Goal: Task Accomplishment & Management: Manage account settings

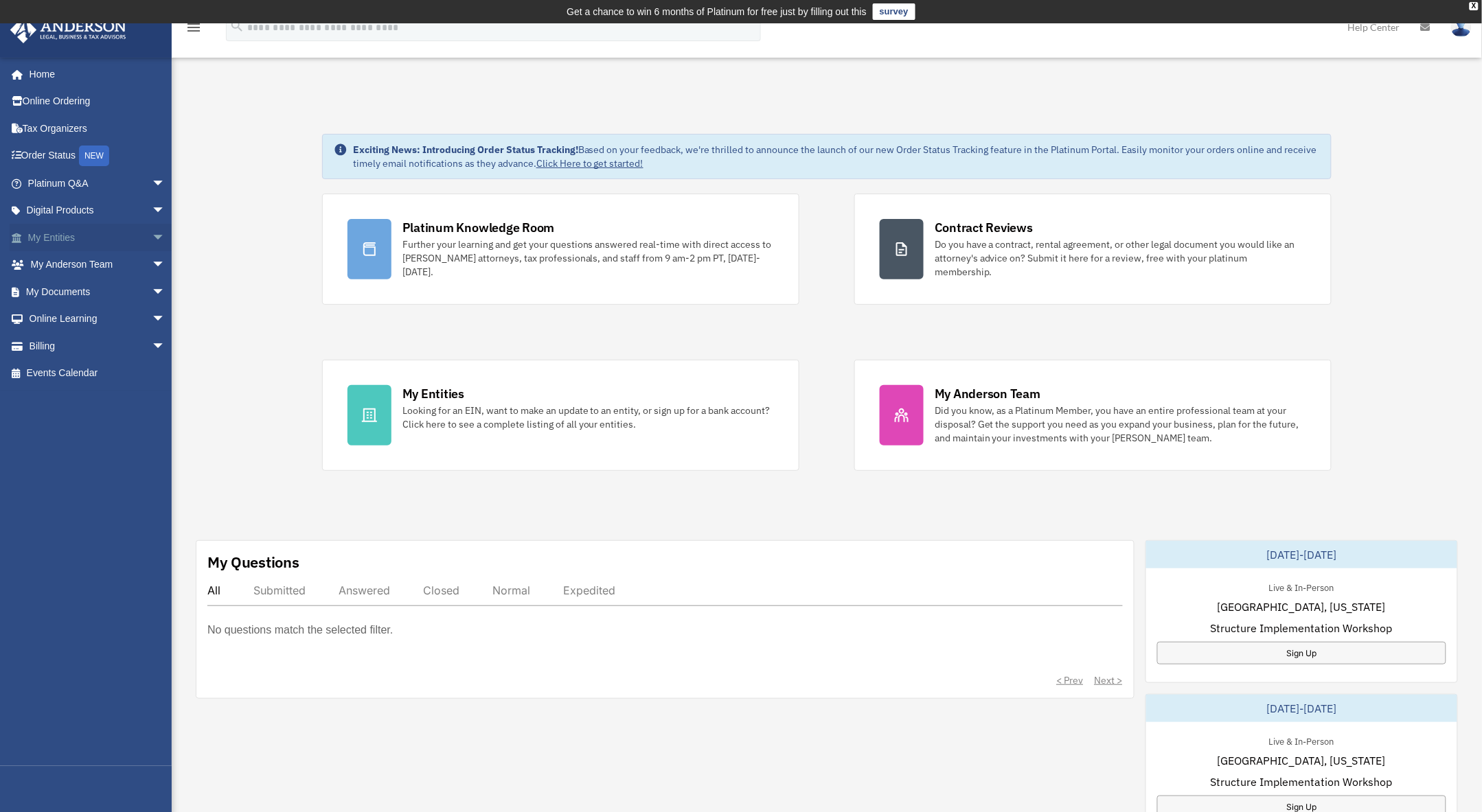
click at [152, 235] on span "arrow_drop_down" at bounding box center [165, 237] width 27 height 28
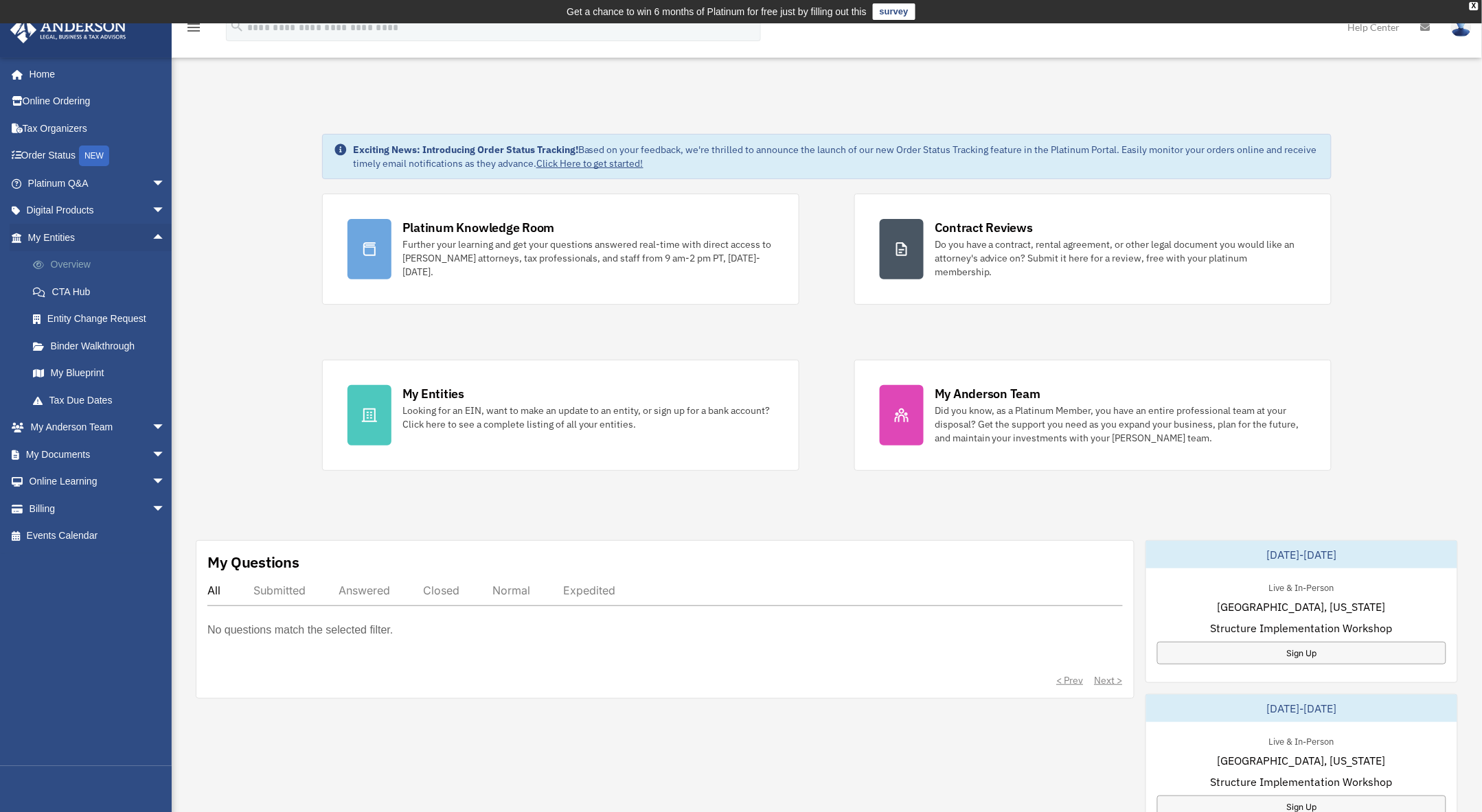
click at [73, 263] on link "Overview" at bounding box center [103, 265] width 167 height 27
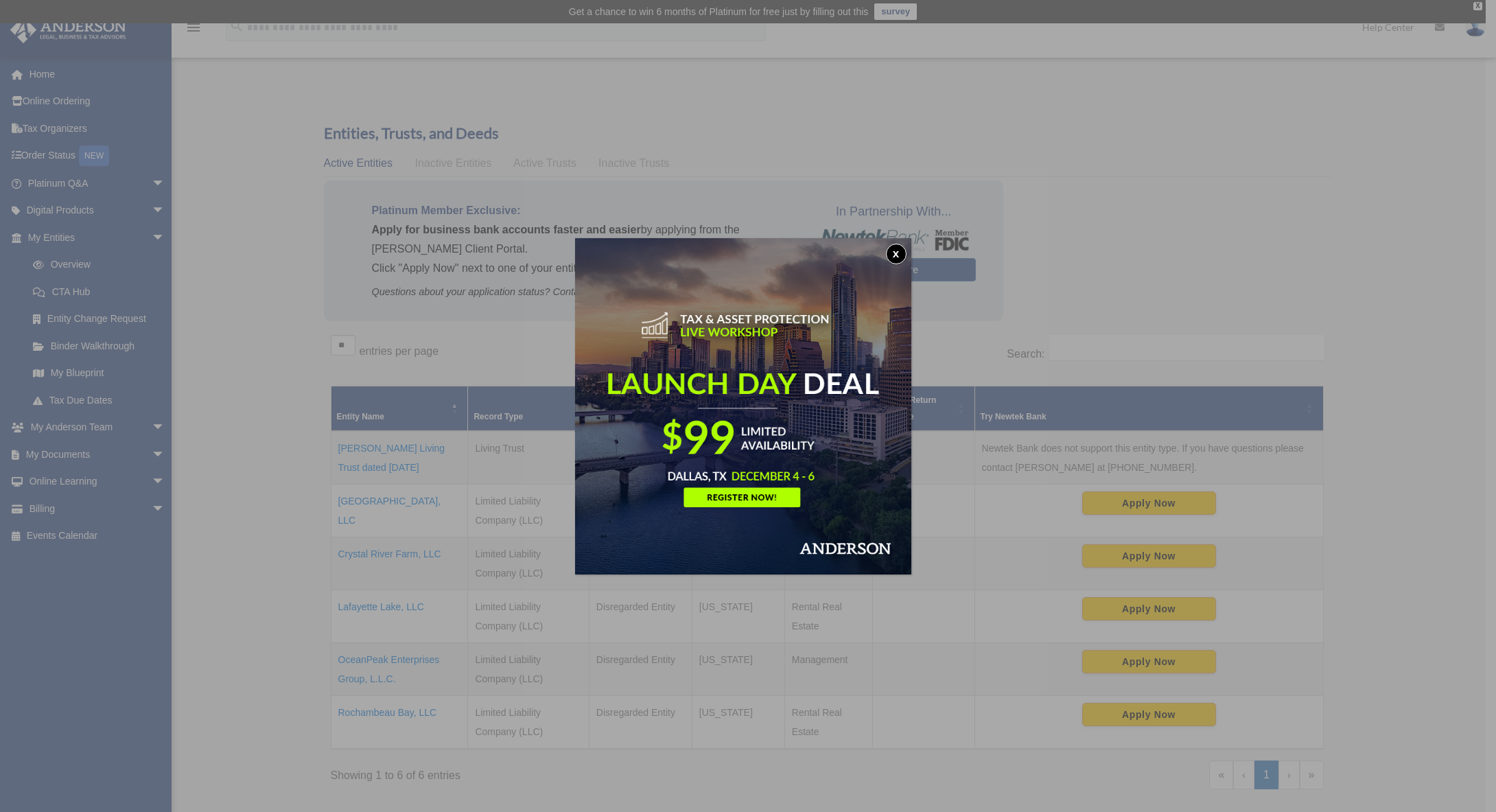
click at [899, 254] on button "x" at bounding box center [896, 253] width 21 height 21
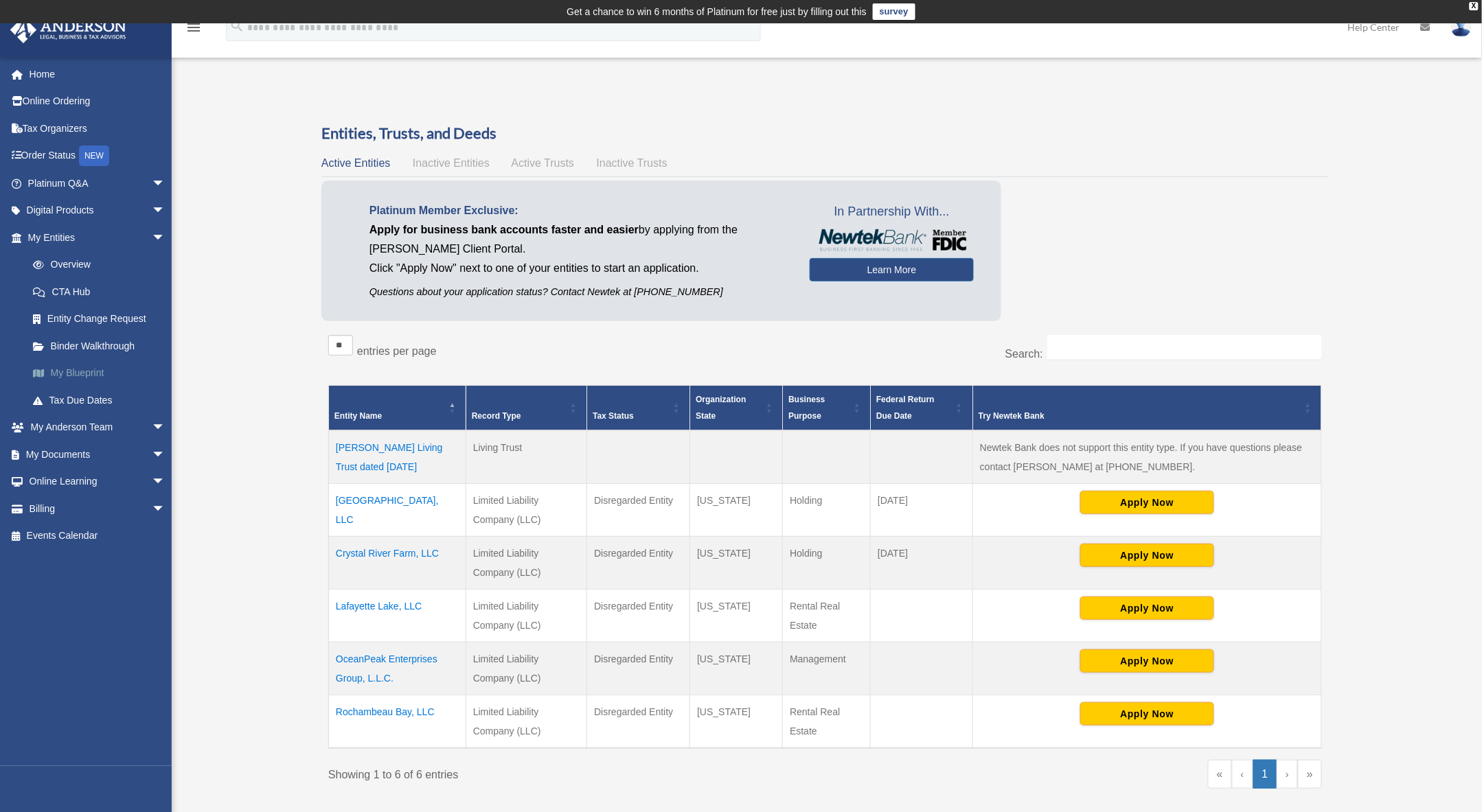
click at [70, 368] on link "My Blueprint" at bounding box center [103, 373] width 167 height 27
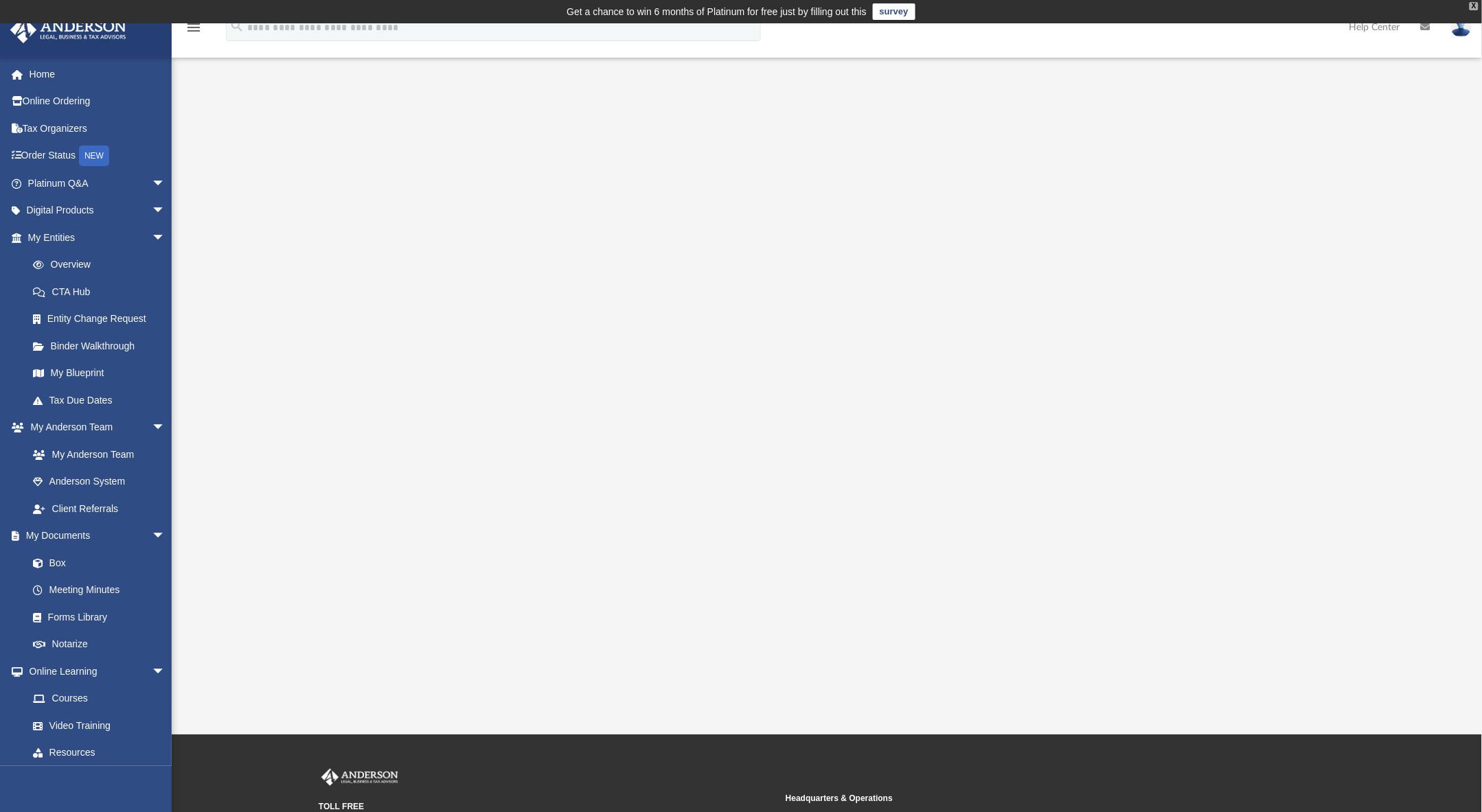
click at [1473, 6] on div "X" at bounding box center [1473, 6] width 9 height 8
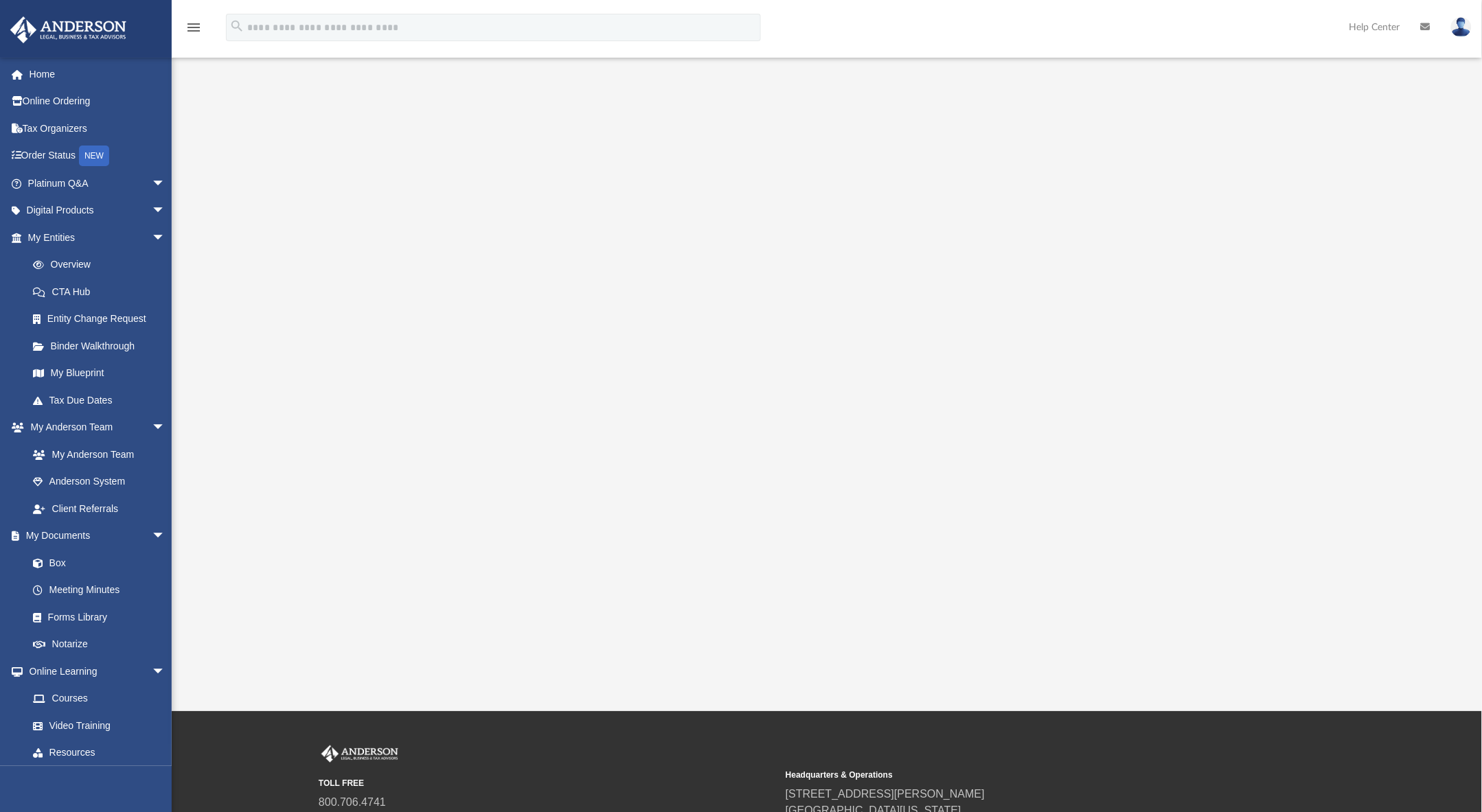
drag, startPoint x: 467, startPoint y: 463, endPoint x: 1339, endPoint y: 556, distance: 876.9
click at [1339, 556] on div at bounding box center [826, 377] width 1179 height 549
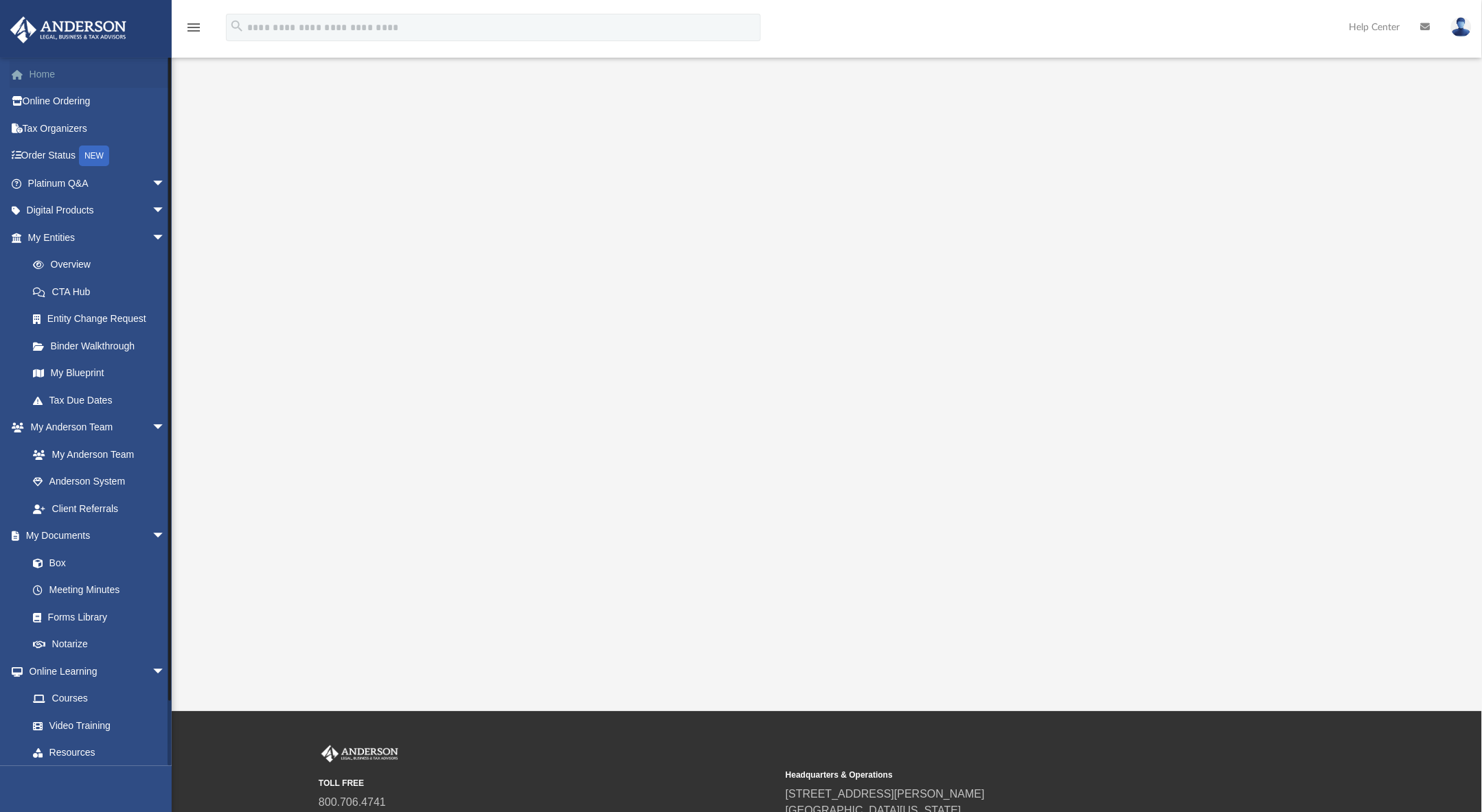
click at [50, 70] on link "Home" at bounding box center [98, 74] width 177 height 27
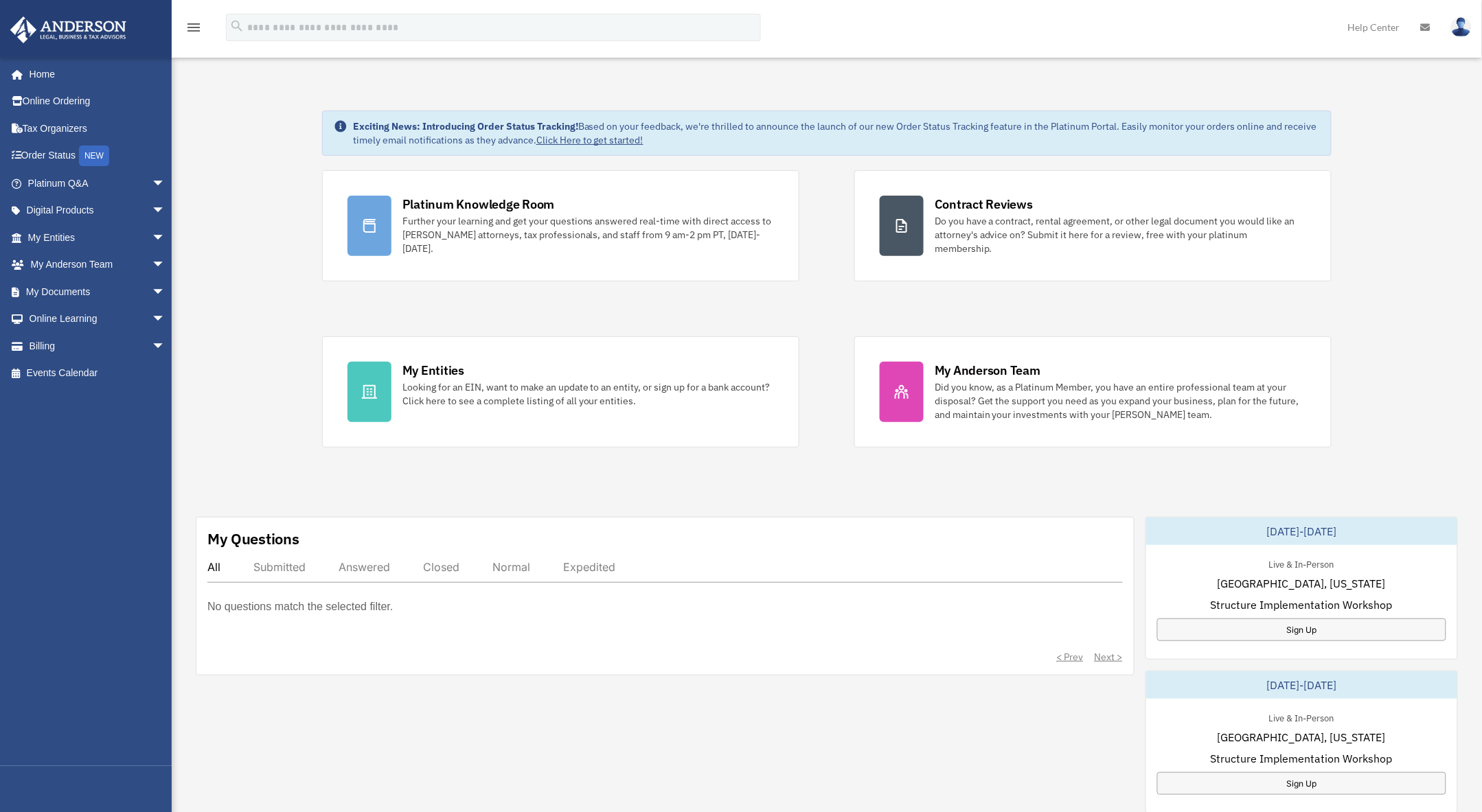
click at [1460, 26] on img at bounding box center [1460, 27] width 21 height 20
click at [1196, 118] on link "Logout" at bounding box center [1255, 119] width 137 height 28
